Goal: Information Seeking & Learning: Learn about a topic

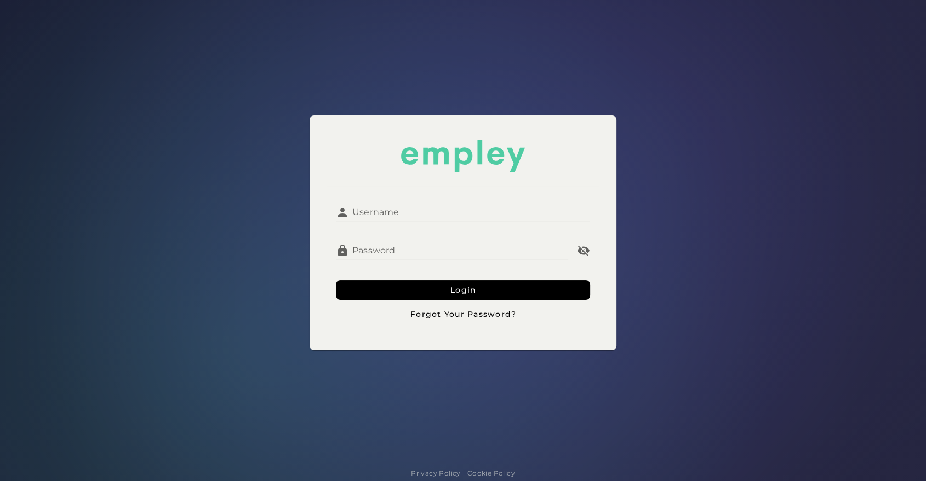
type input "**********"
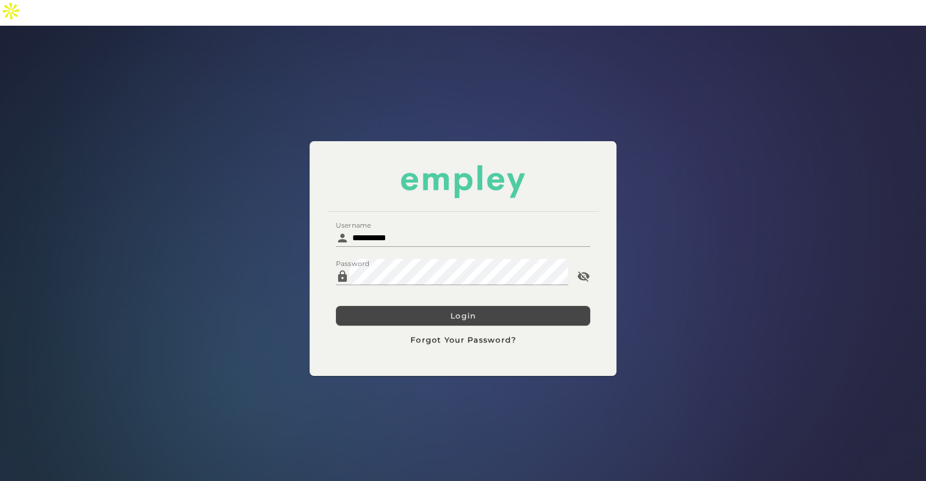
click at [399, 306] on button "Login" at bounding box center [463, 316] width 254 height 20
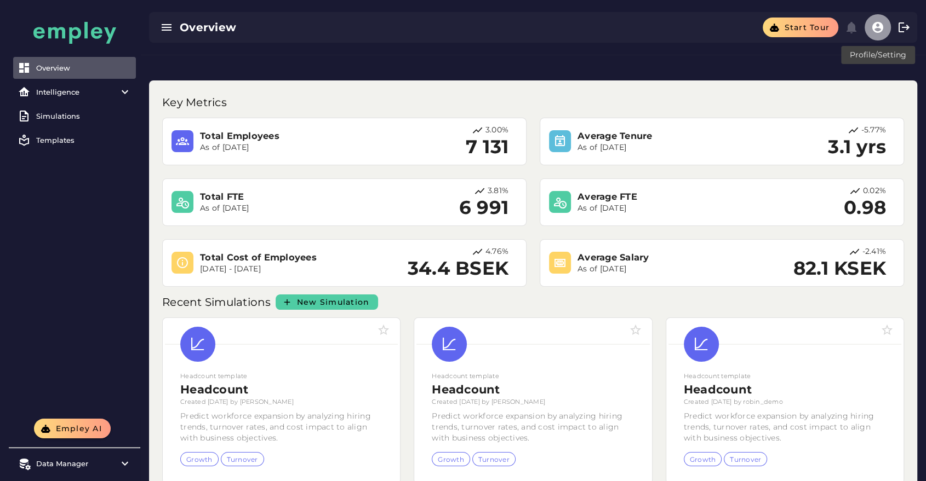
click at [880, 24] on icon "button" at bounding box center [877, 27] width 13 height 13
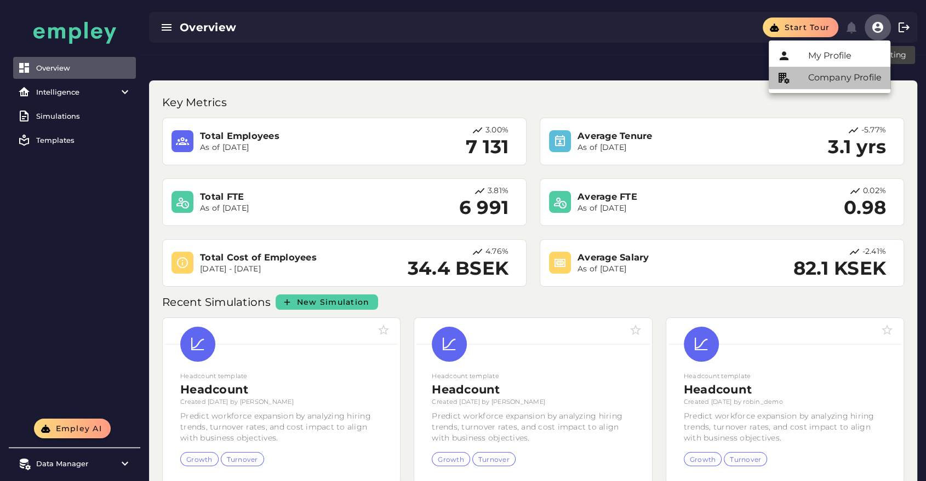
click at [831, 75] on div "Company Profile" at bounding box center [844, 77] width 73 height 13
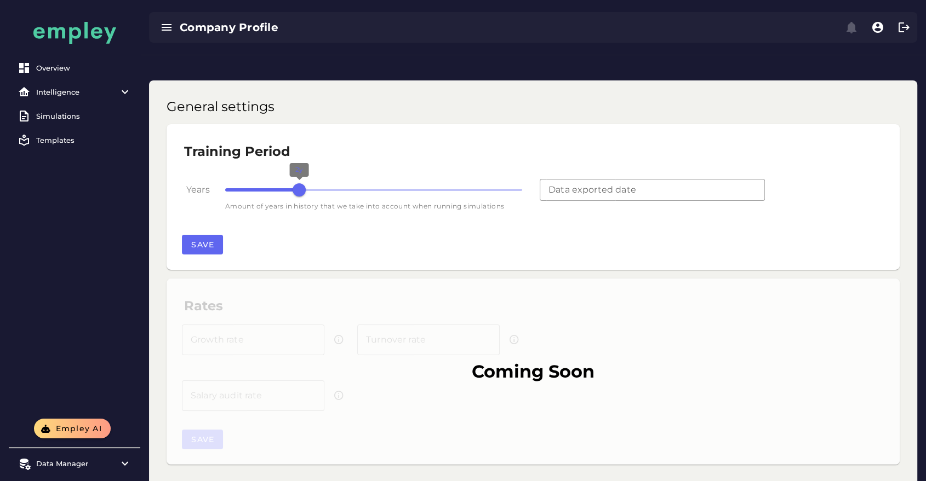
type input "**********"
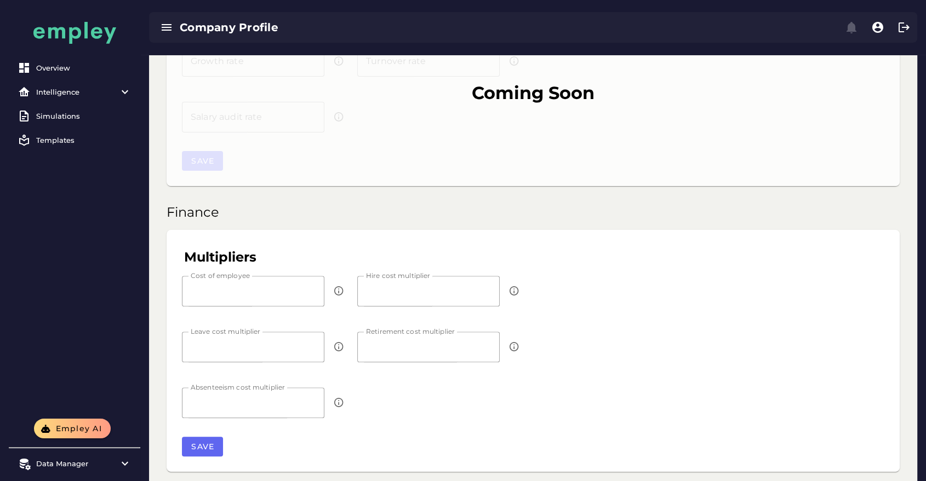
scroll to position [291, 0]
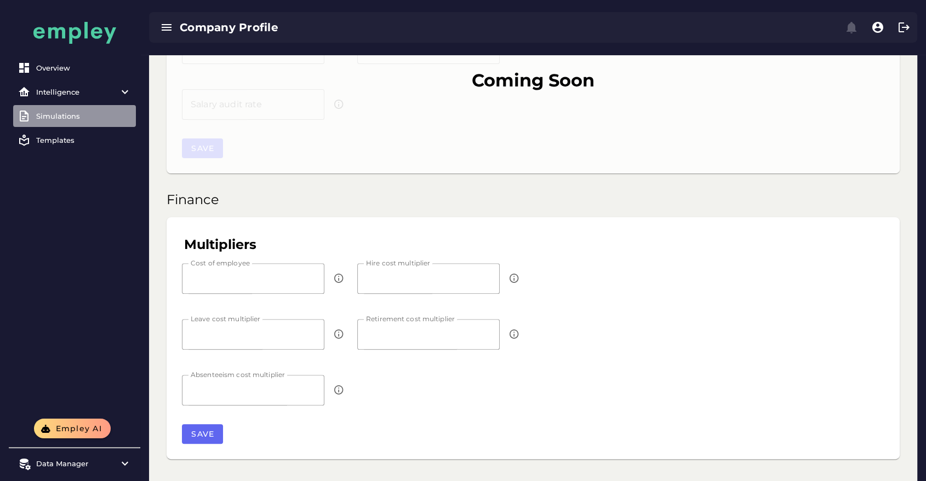
drag, startPoint x: 84, startPoint y: 122, endPoint x: 73, endPoint y: 122, distance: 11.5
click at [73, 122] on link "Simulations" at bounding box center [74, 116] width 123 height 22
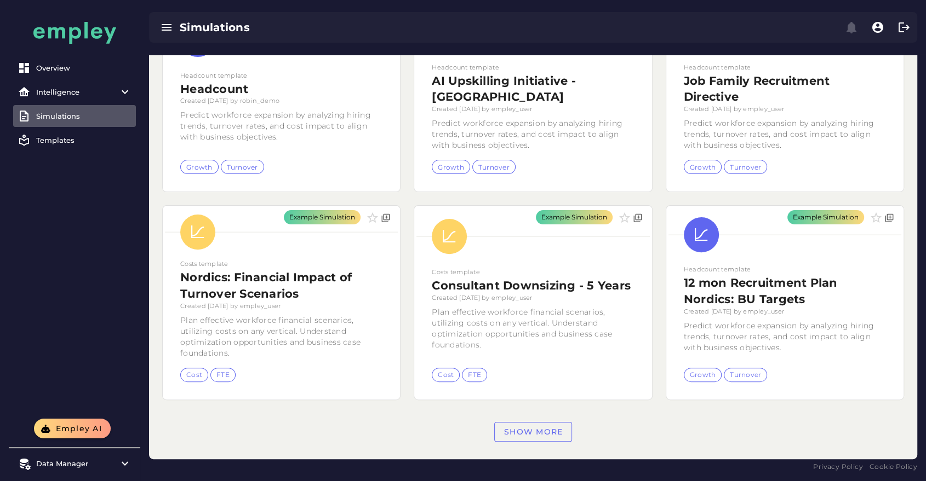
scroll to position [264, 0]
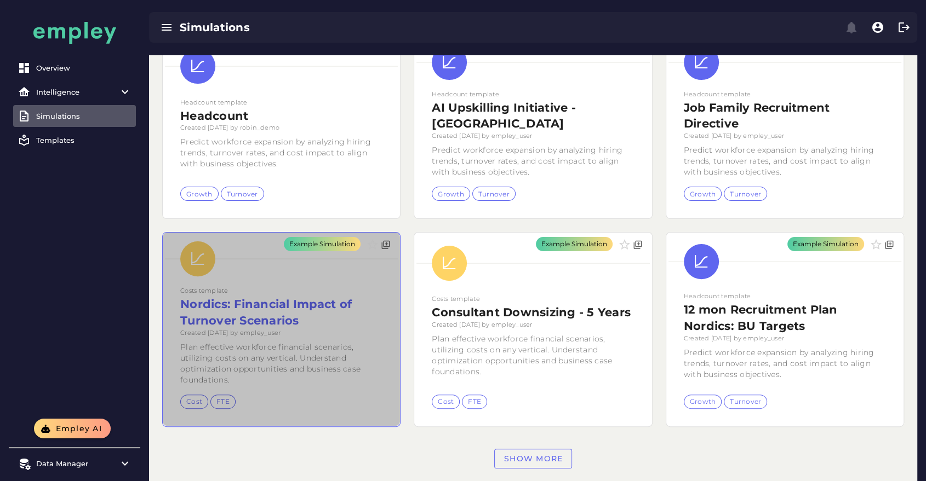
drag, startPoint x: 278, startPoint y: 275, endPoint x: 268, endPoint y: 279, distance: 10.6
click at [268, 279] on div "Example Simulation" at bounding box center [281, 329] width 237 height 193
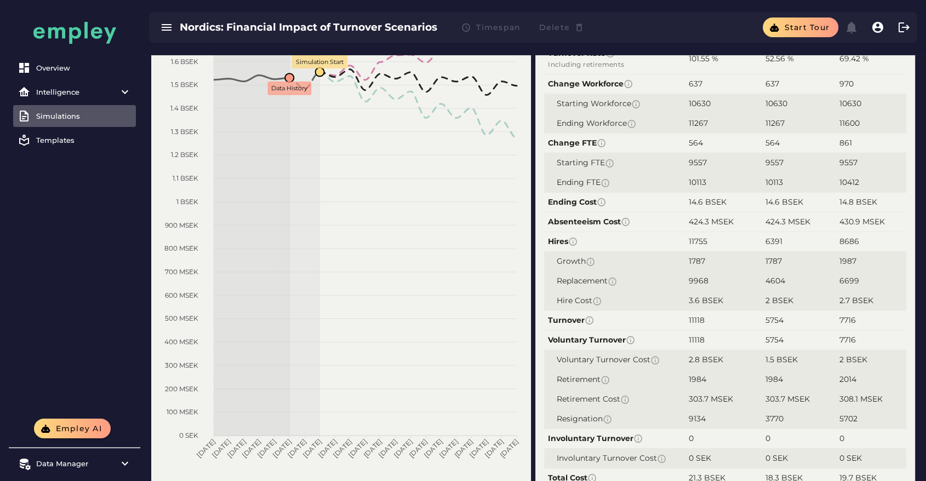
scroll to position [134, 0]
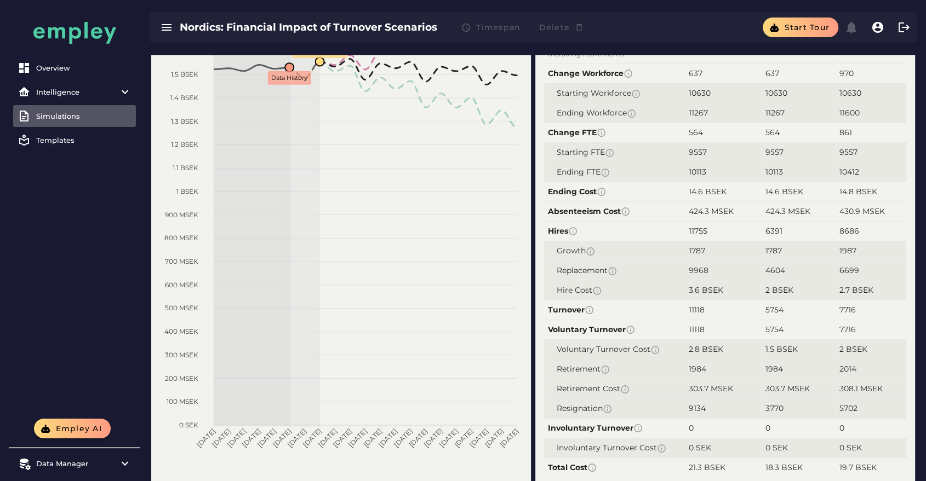
drag, startPoint x: 684, startPoint y: 257, endPoint x: 881, endPoint y: 260, distance: 197.2
click at [881, 280] on tr "Hire Cost 3.6 BSEK 2 BSEK 2.7 BSEK" at bounding box center [725, 290] width 362 height 20
drag, startPoint x: 676, startPoint y: 325, endPoint x: 869, endPoint y: 384, distance: 201.2
click at [869, 384] on tbody "Growth Rate 5.99 % 5.99 % 9.13 % Turnover Rate Including retirements 101.55 % 5…" at bounding box center [725, 245] width 362 height 464
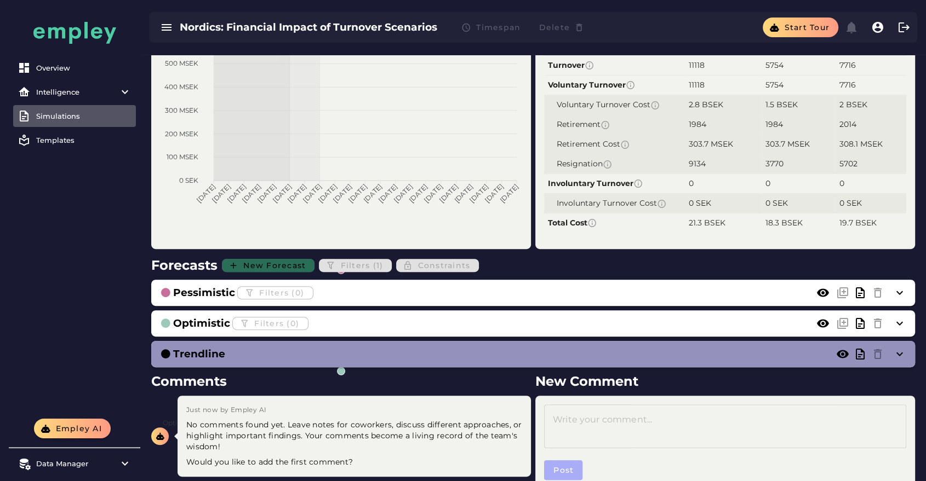
scroll to position [391, 0]
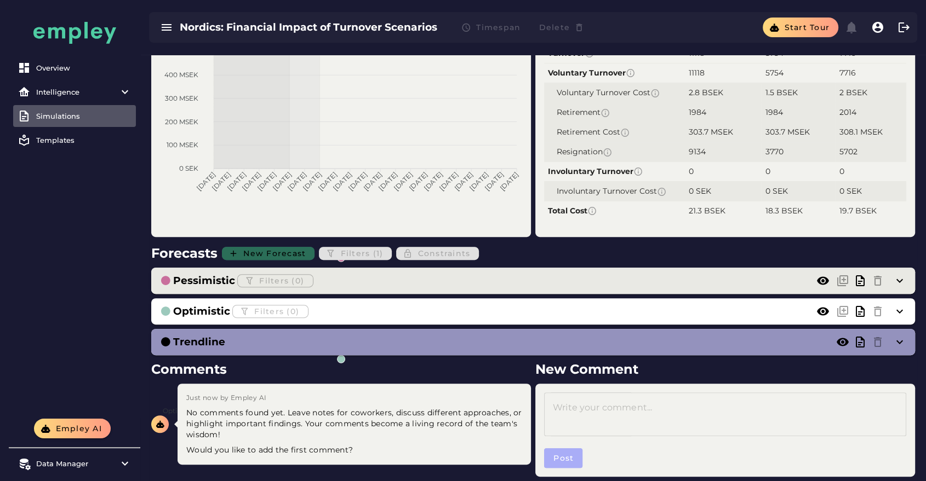
click at [645, 272] on div "Pessimistic Filters (0)" at bounding box center [522, 281] width 724 height 18
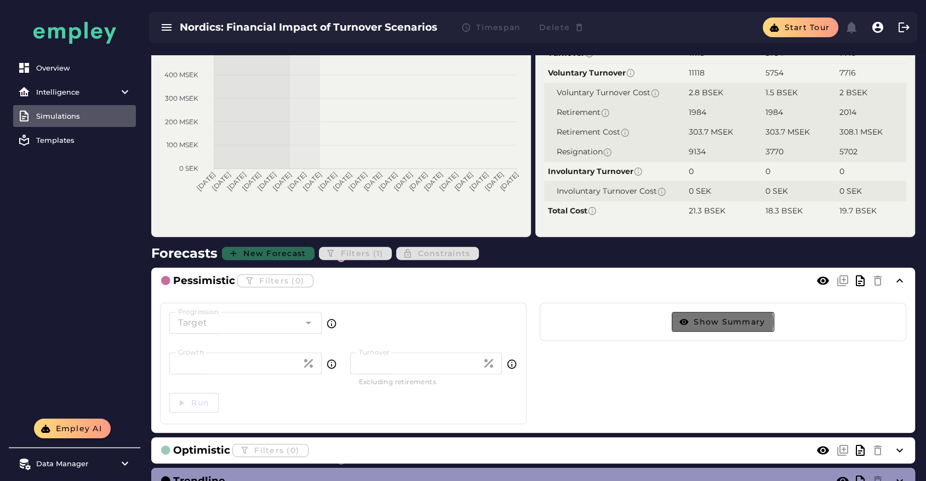
click at [733, 317] on span "Show Summary" at bounding box center [729, 322] width 72 height 10
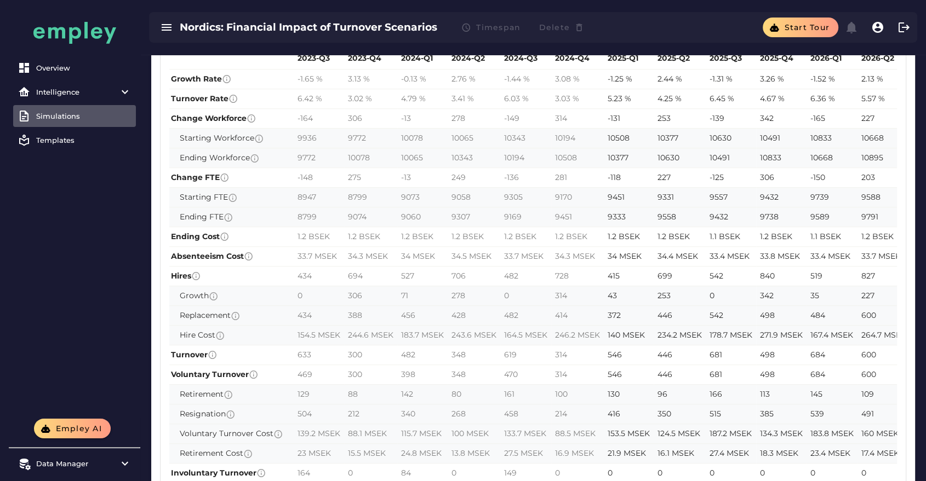
scroll to position [758, 0]
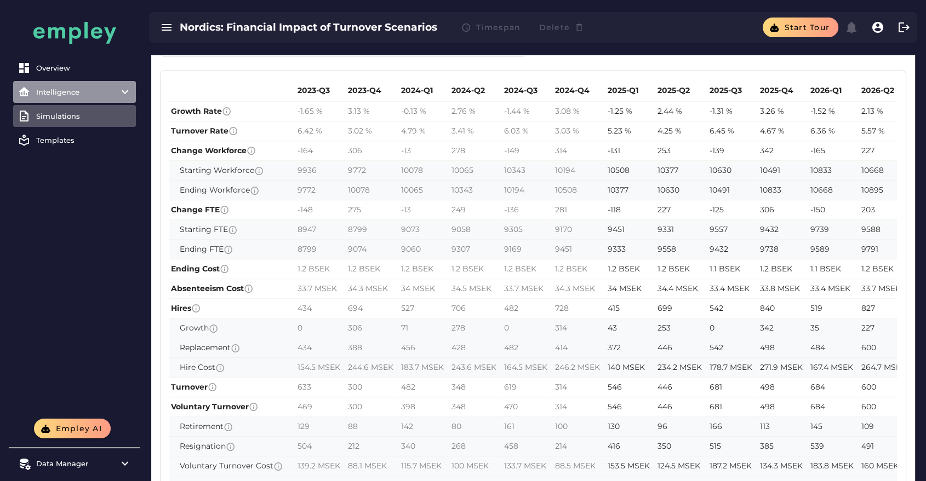
click at [81, 89] on div "Intelligence" at bounding box center [74, 92] width 77 height 9
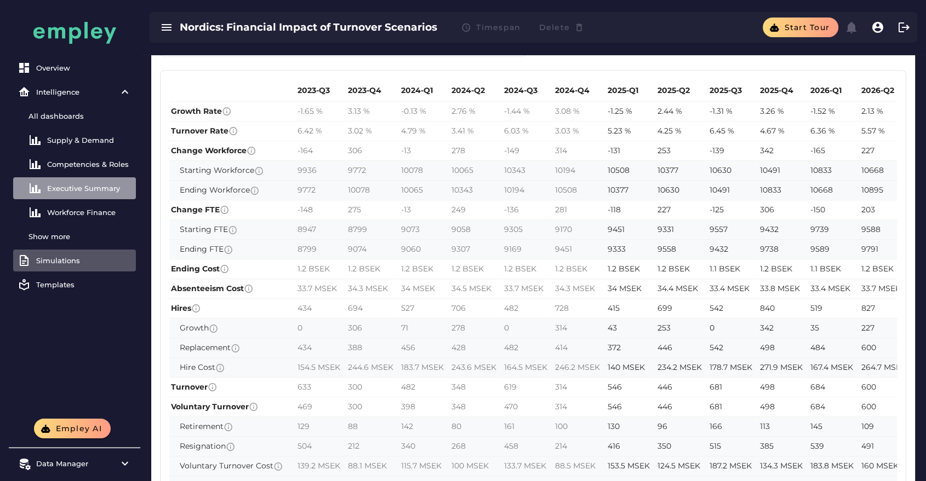
click at [76, 188] on div "Executive Summary" at bounding box center [89, 188] width 84 height 9
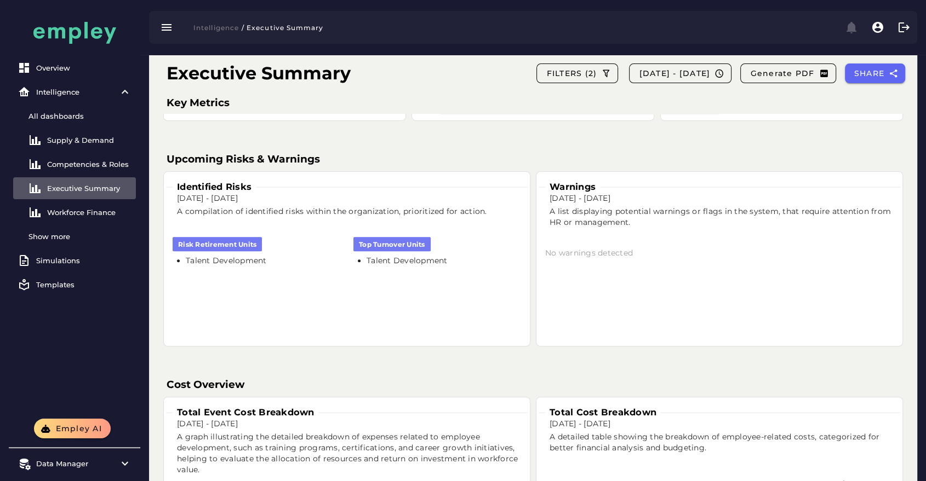
scroll to position [465, 0]
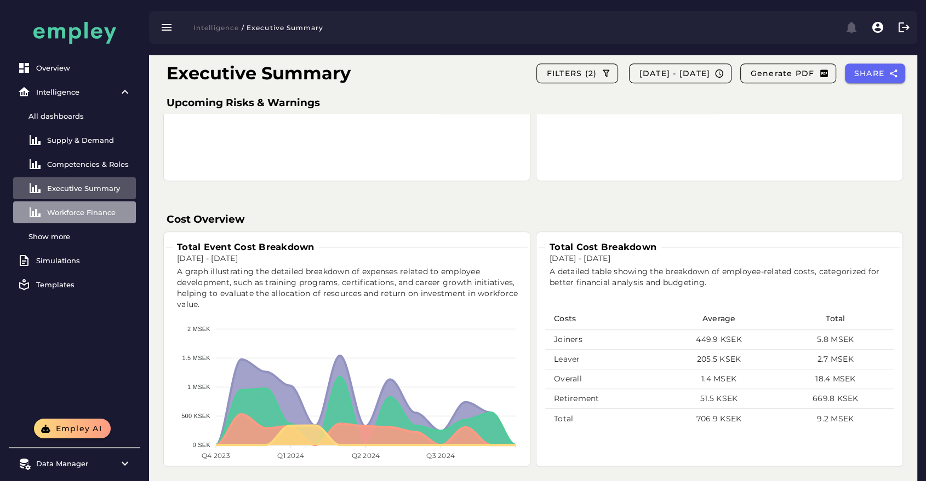
click at [107, 214] on div "Workforce Finance" at bounding box center [89, 212] width 84 height 9
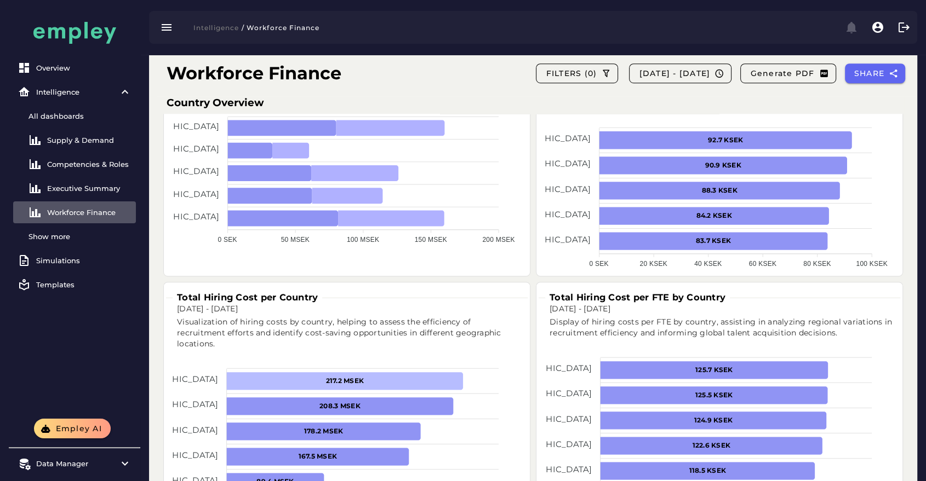
scroll to position [780, 0]
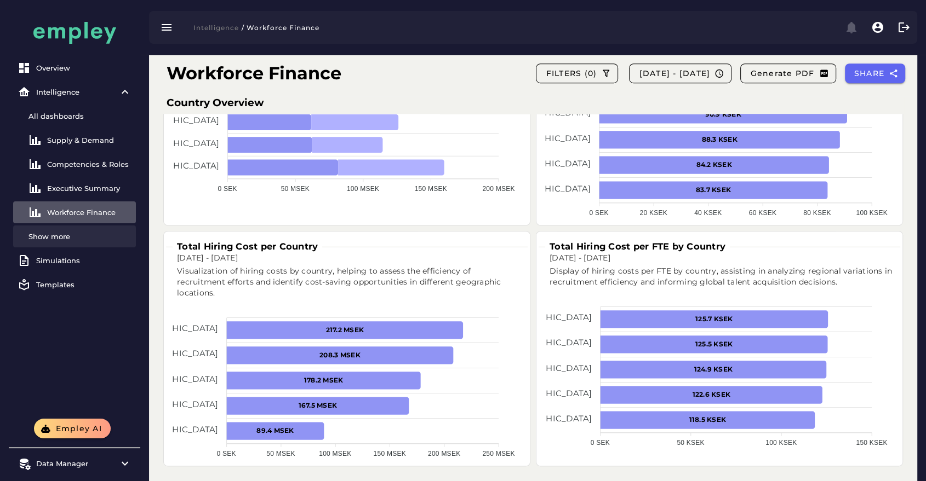
click at [53, 234] on div "Show more" at bounding box center [79, 236] width 103 height 9
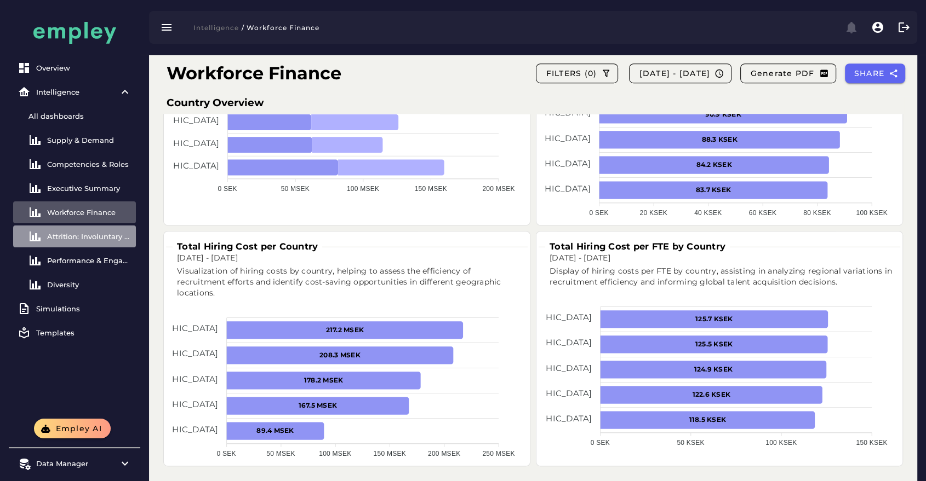
drag, startPoint x: 82, startPoint y: 234, endPoint x: 56, endPoint y: 229, distance: 26.8
drag, startPoint x: 56, startPoint y: 229, endPoint x: 36, endPoint y: 240, distance: 23.0
click at [36, 240] on icon at bounding box center [34, 236] width 13 height 13
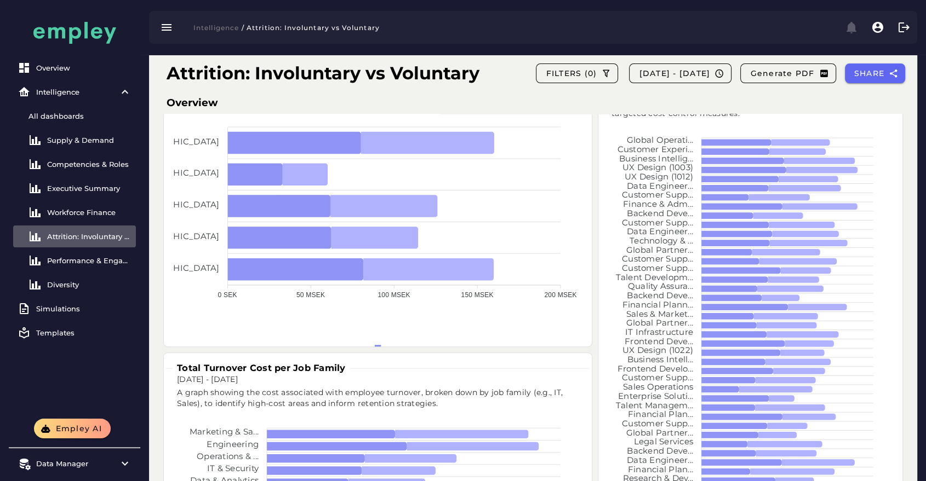
scroll to position [481, 0]
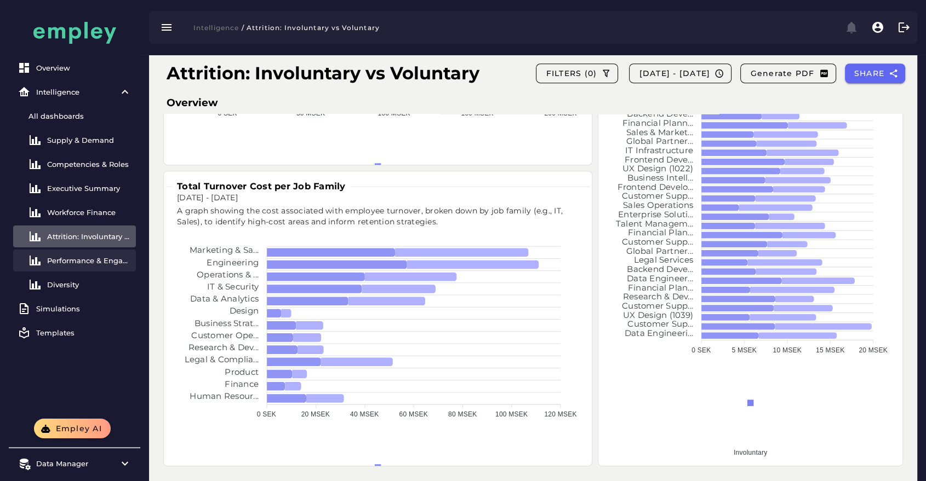
click at [67, 257] on div "Performance & Engagement" at bounding box center [89, 260] width 84 height 9
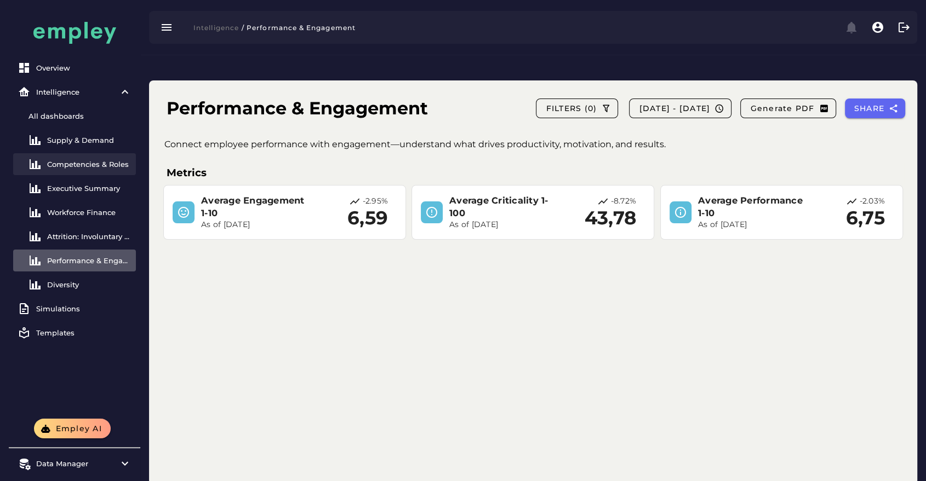
click at [71, 168] on div "Competencies & Roles" at bounding box center [89, 164] width 84 height 9
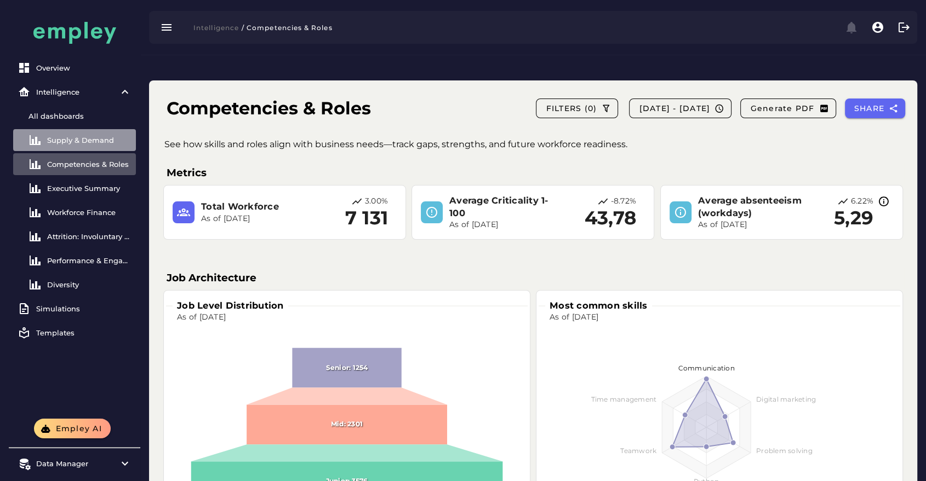
click at [95, 135] on link "Supply & Demand" at bounding box center [74, 140] width 123 height 22
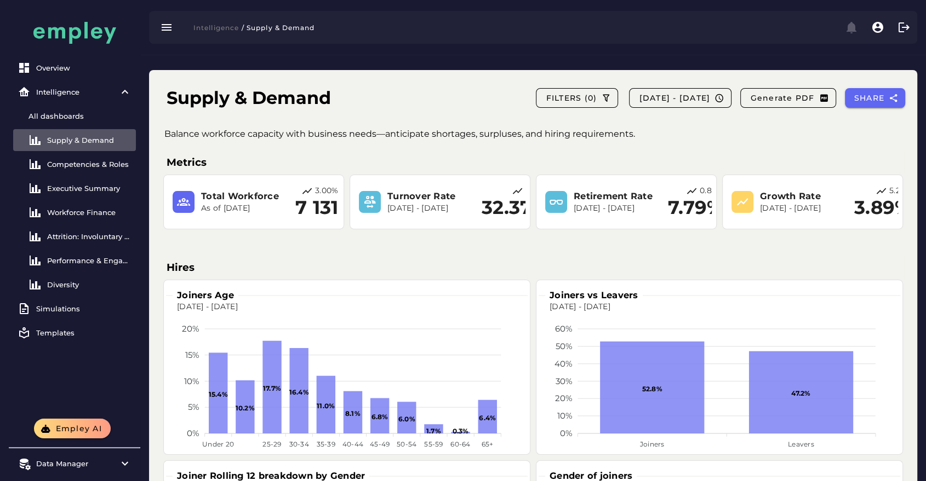
scroll to position [9, 0]
